Goal: Information Seeking & Learning: Learn about a topic

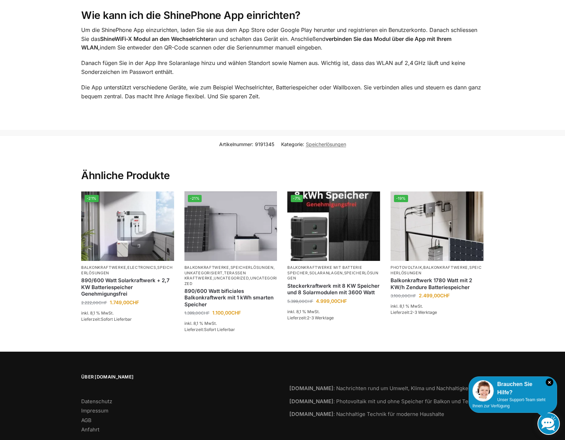
scroll to position [1116, 0]
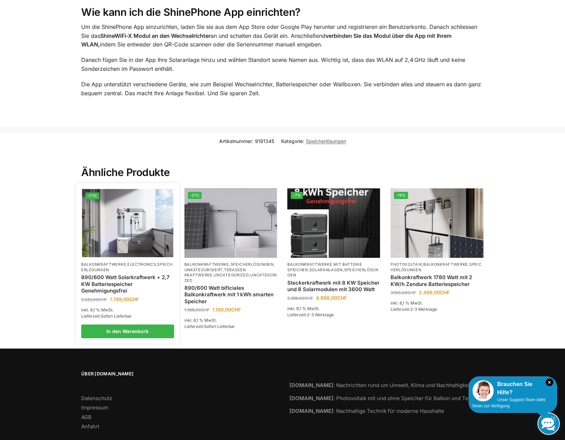
click at [132, 225] on img at bounding box center [127, 223] width 91 height 68
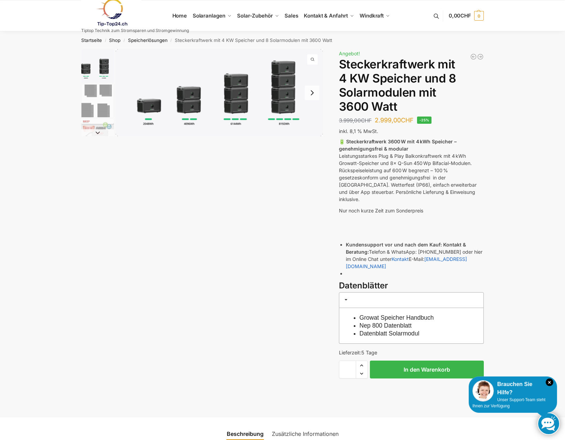
click at [286, 96] on img "1 / 9" at bounding box center [219, 92] width 207 height 87
